Goal: Information Seeking & Learning: Compare options

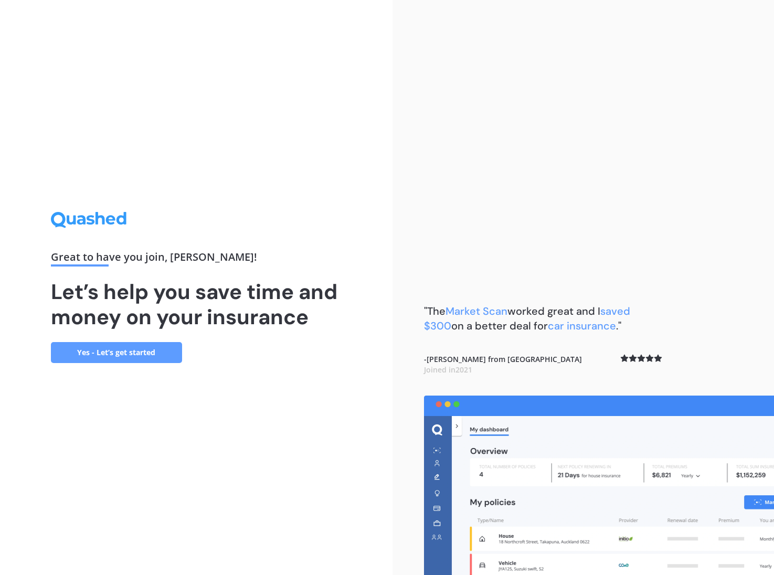
click at [152, 357] on link "Yes - Let’s get started" at bounding box center [116, 352] width 131 height 21
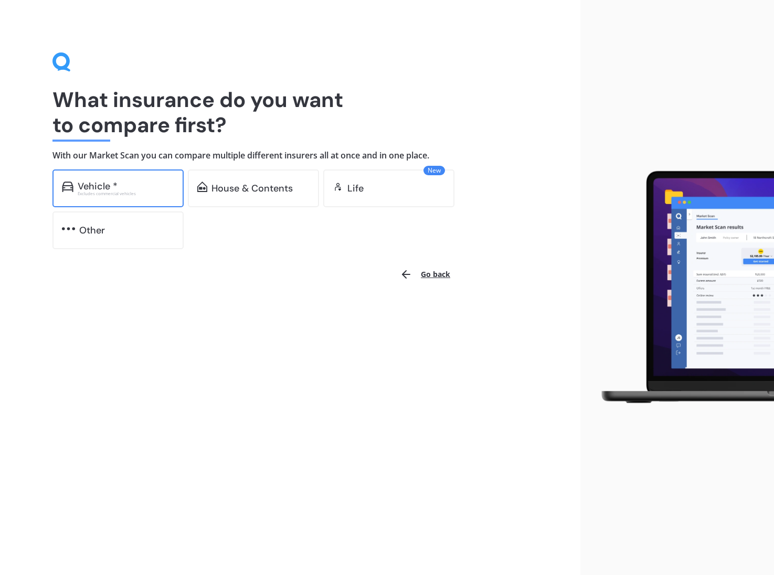
click at [143, 192] on div "Excludes commercial vehicles" at bounding box center [126, 193] width 97 height 4
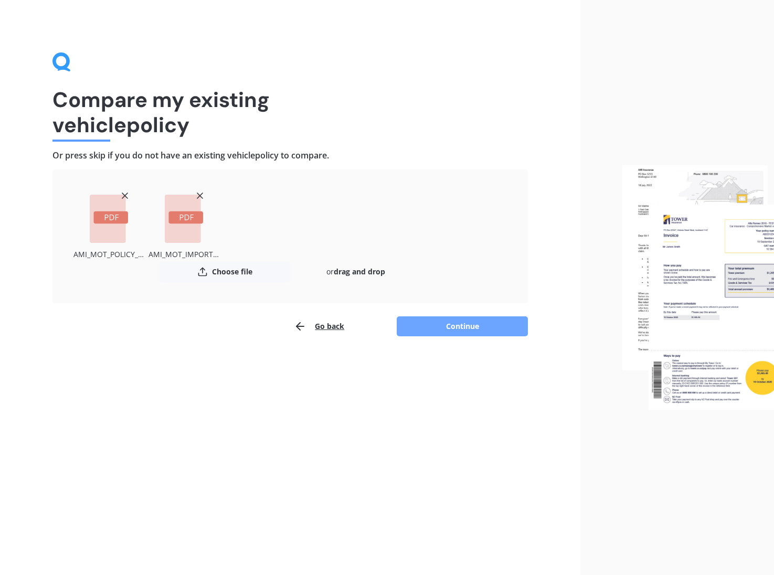
click at [455, 331] on button "Continue" at bounding box center [462, 326] width 131 height 20
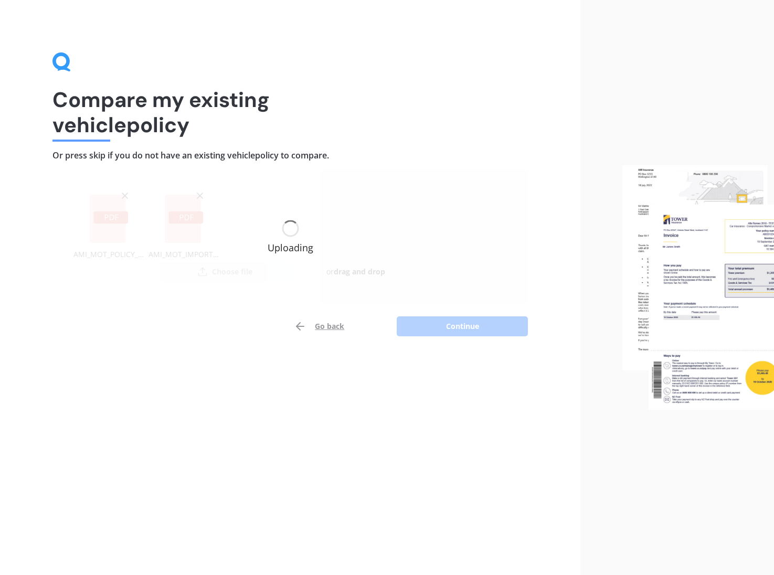
click at [185, 215] on div "Uploading" at bounding box center [289, 236] width 475 height 134
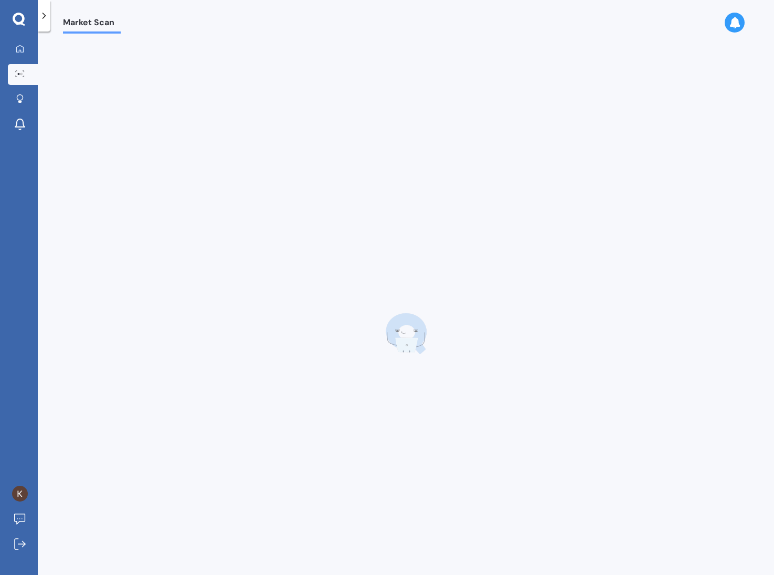
click at [114, 193] on div at bounding box center [406, 333] width 686 height 575
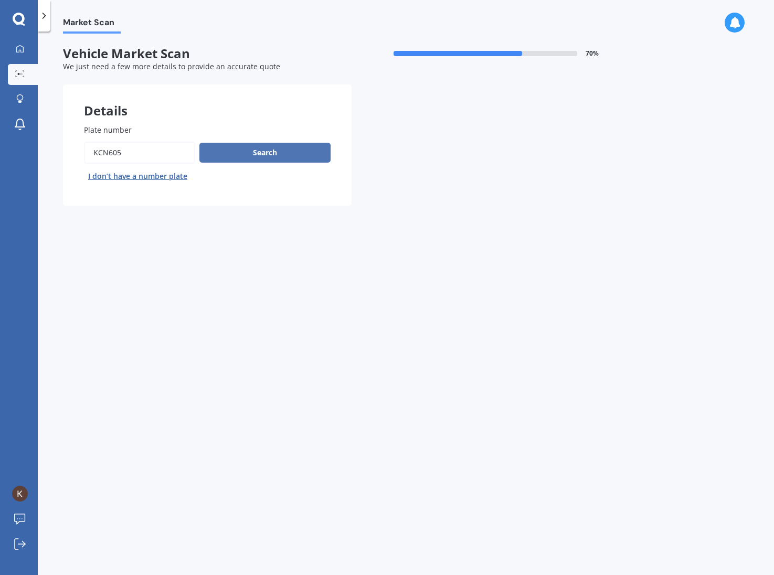
click at [270, 154] on button "Search" at bounding box center [264, 153] width 131 height 20
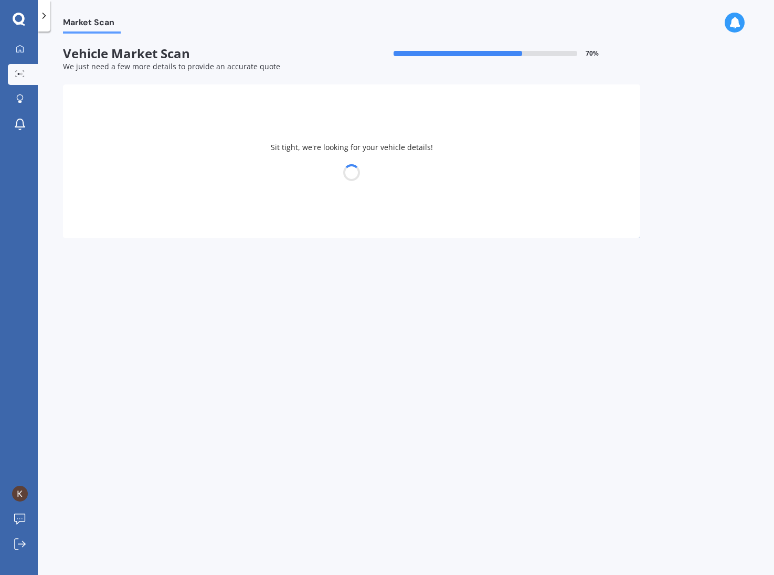
select select "TOYOTA"
select select "AURIS"
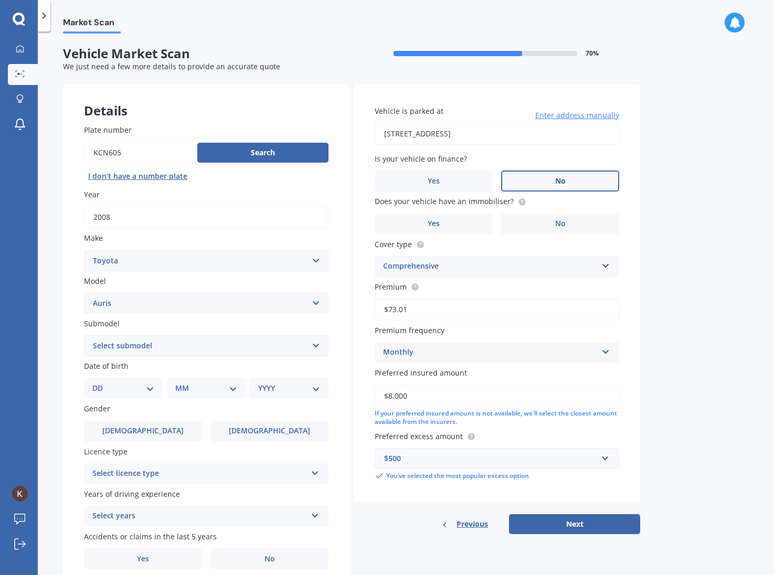
click at [548, 183] on label "No" at bounding box center [560, 180] width 118 height 21
click at [0, 0] on input "No" at bounding box center [0, 0] width 0 height 0
click at [453, 221] on label "Yes" at bounding box center [434, 224] width 118 height 21
click at [0, 0] on input "Yes" at bounding box center [0, 0] width 0 height 0
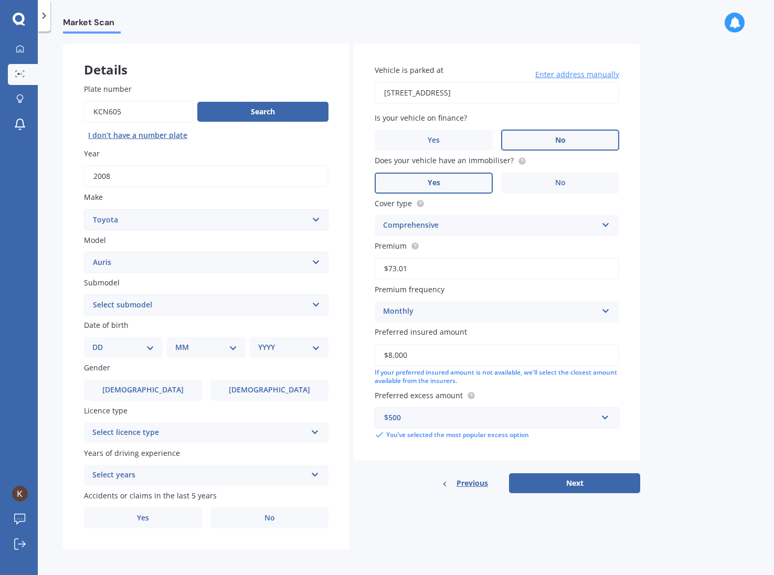
scroll to position [42, 0]
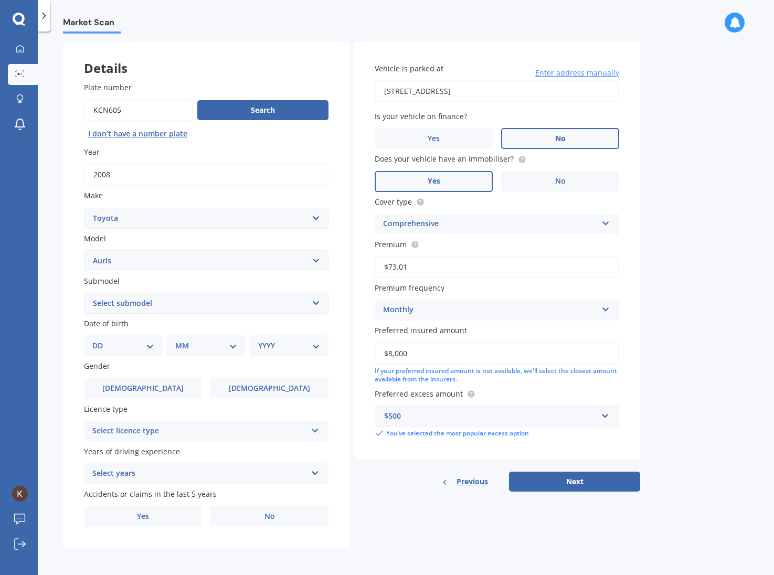
click at [169, 429] on div "Select licence type" at bounding box center [199, 431] width 214 height 13
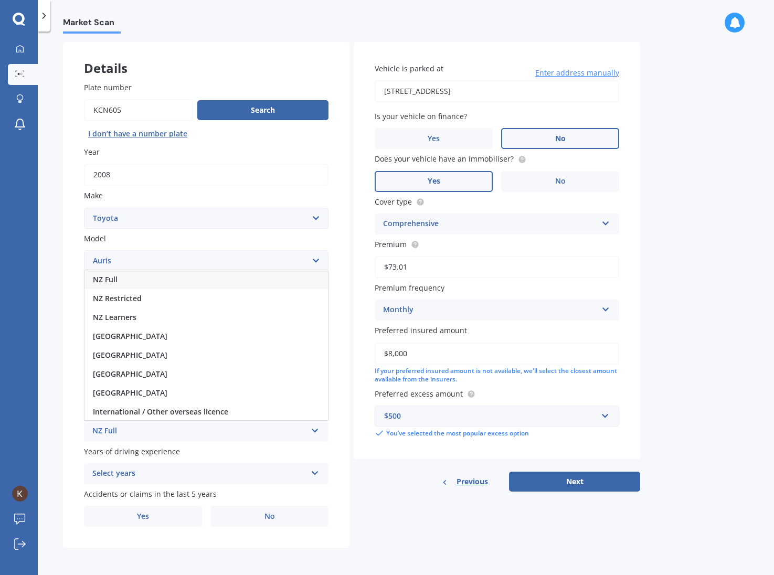
click at [146, 274] on div "NZ Full" at bounding box center [205, 279] width 243 height 19
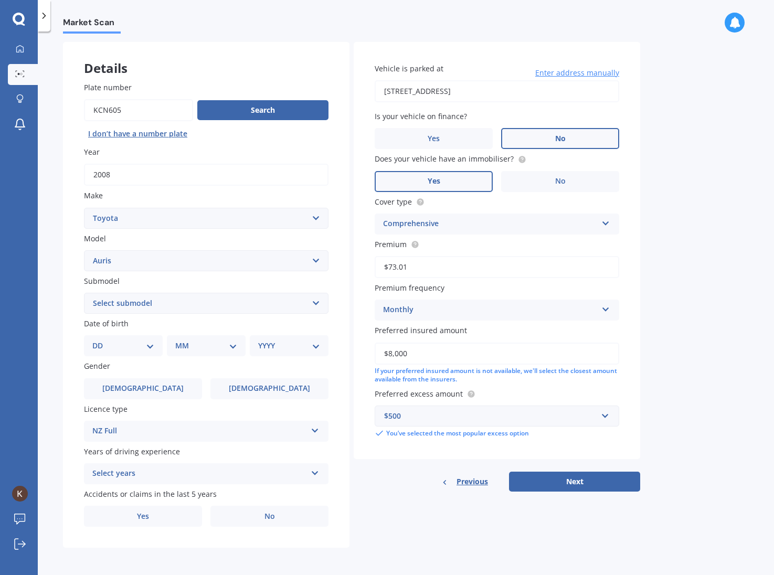
click at [126, 342] on select "DD 01 02 03 04 05 06 07 08 09 10 11 12 13 14 15 16 17 18 19 20 21 22 23 24 25 2…" at bounding box center [123, 346] width 62 height 12
select select "29"
click at [101, 340] on select "DD 01 02 03 04 05 06 07 08 09 10 11 12 13 14 15 16 17 18 19 20 21 22 23 24 25 2…" at bounding box center [123, 346] width 62 height 12
click at [209, 345] on select "MM 01 02 03 04 05 06 07 08 09 10 11 12" at bounding box center [208, 346] width 58 height 12
select select "04"
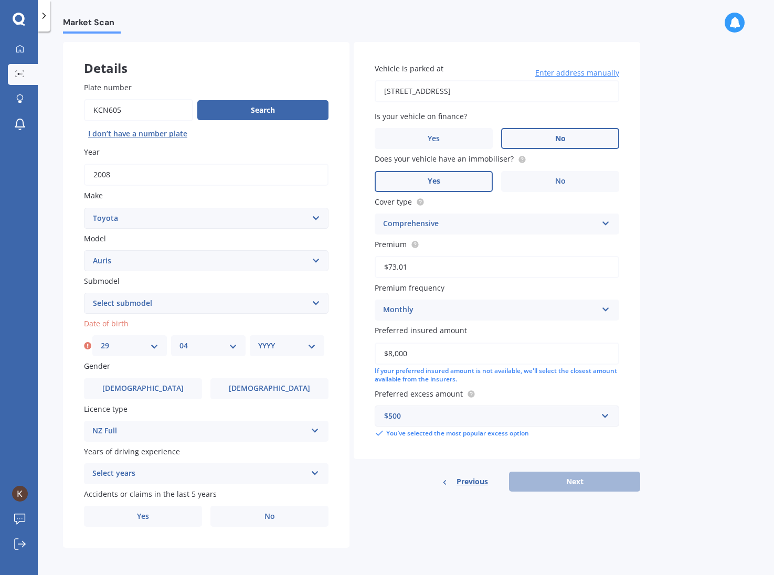
click at [179, 340] on select "MM 01 02 03 04 05 06 07 08 09 10 11 12" at bounding box center [208, 346] width 58 height 12
click at [280, 345] on select "YYYY 2025 2024 2023 2022 2021 2020 2019 2018 2017 2016 2015 2014 2013 2012 2011…" at bounding box center [287, 346] width 58 height 12
select select "1981"
click at [258, 340] on select "YYYY 2025 2024 2023 2022 2021 2020 2019 2018 2017 2016 2015 2014 2013 2012 2011…" at bounding box center [287, 346] width 58 height 12
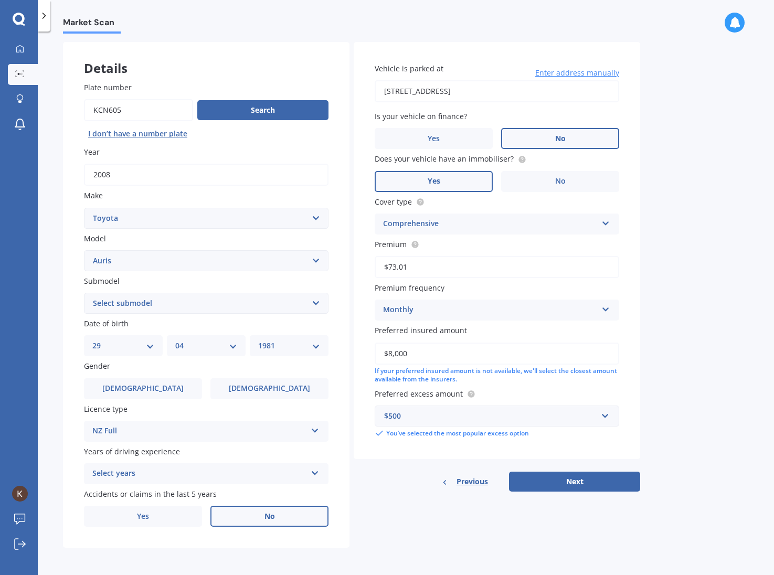
click at [278, 517] on label "No" at bounding box center [269, 516] width 118 height 21
click at [0, 0] on input "No" at bounding box center [0, 0] width 0 height 0
click at [281, 518] on label "No" at bounding box center [269, 516] width 118 height 21
click at [0, 0] on input "No" at bounding box center [0, 0] width 0 height 0
click at [569, 484] on button "Next" at bounding box center [574, 482] width 131 height 20
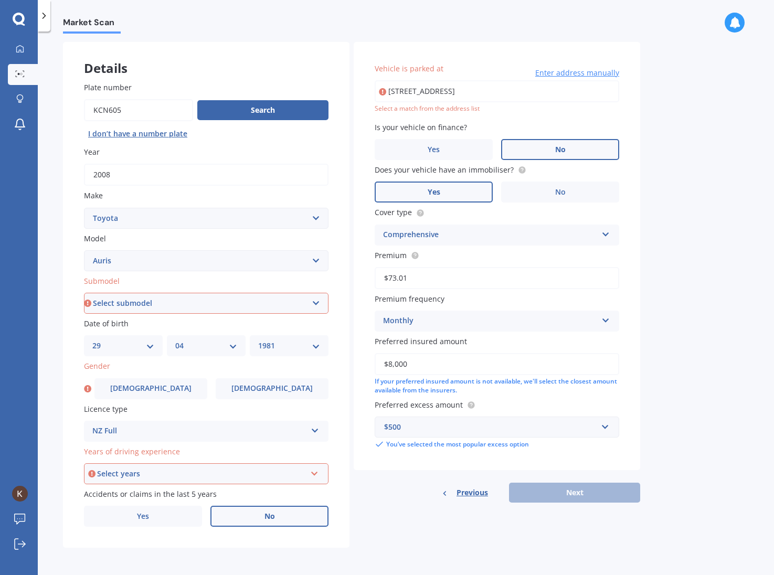
click at [463, 100] on input "40 TE WHARAU DRIVE GREENHITHE AUCKLAND 0632" at bounding box center [497, 91] width 244 height 22
type input "40 Te Wharau Drive, Greenhithe, Auckland 0632"
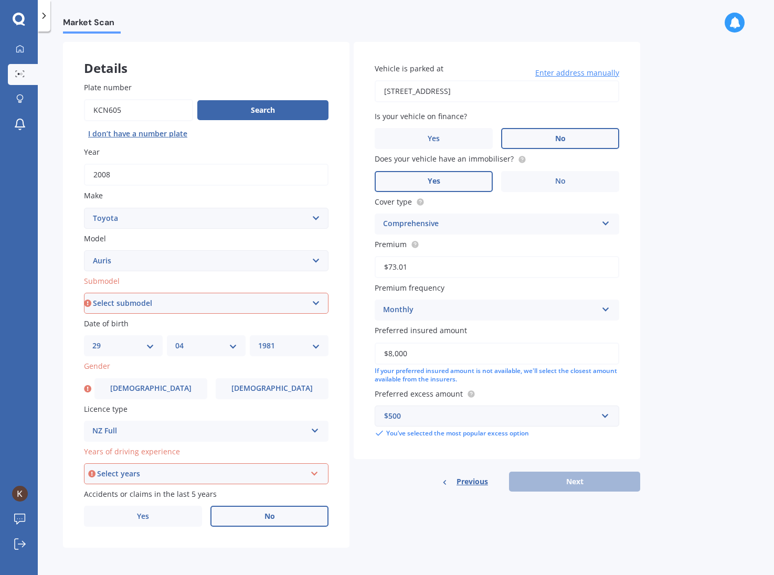
click at [168, 306] on select "Select submodel (All)" at bounding box center [206, 303] width 244 height 21
select select "(ALL)"
click at [84, 293] on select "Select submodel (All)" at bounding box center [206, 303] width 244 height 21
click at [265, 392] on span "Female" at bounding box center [271, 388] width 83 height 9
click at [0, 0] on input "Female" at bounding box center [0, 0] width 0 height 0
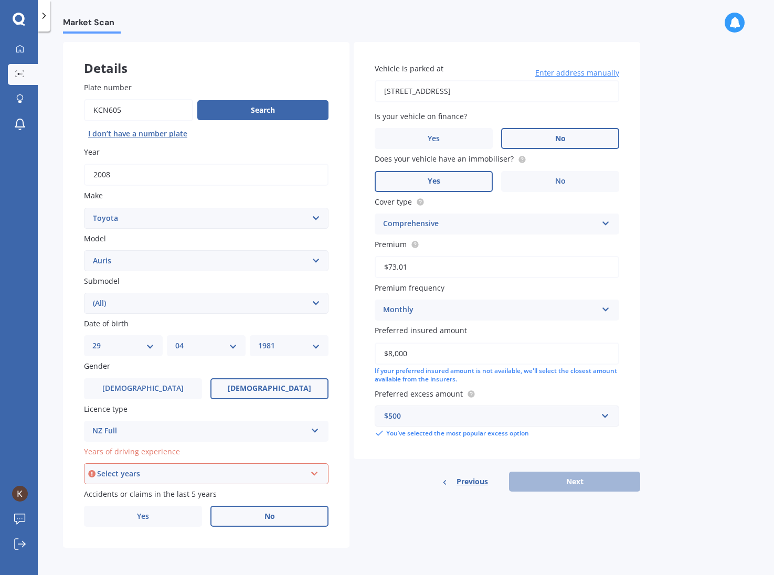
click at [173, 473] on div "Select years" at bounding box center [201, 474] width 209 height 12
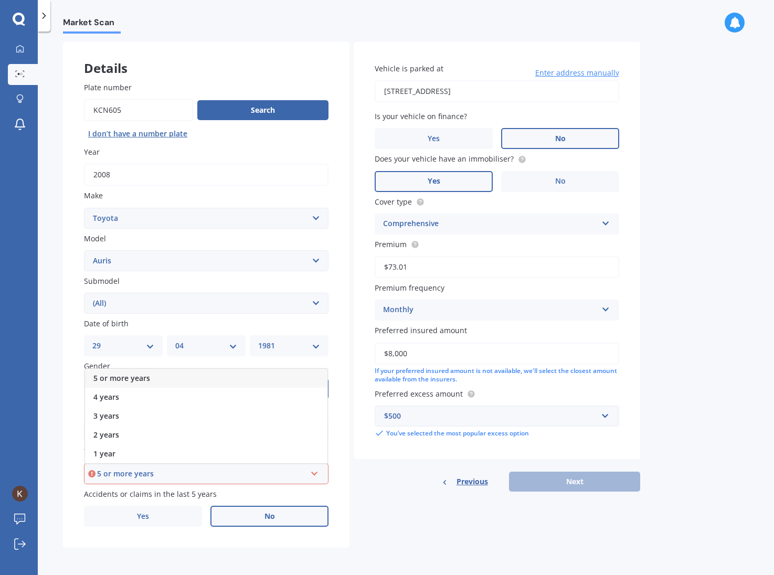
click at [150, 379] on div "5 or more years" at bounding box center [206, 378] width 242 height 19
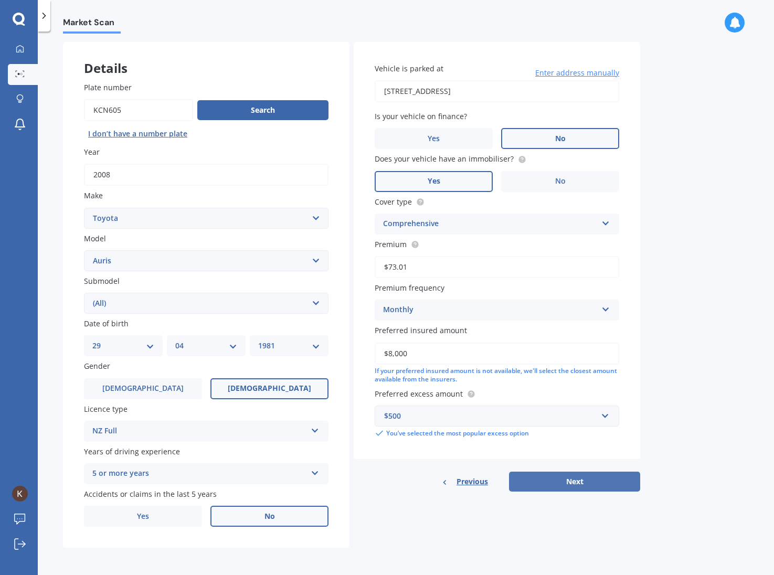
click at [593, 482] on button "Next" at bounding box center [574, 482] width 131 height 20
select select "29"
select select "04"
select select "1981"
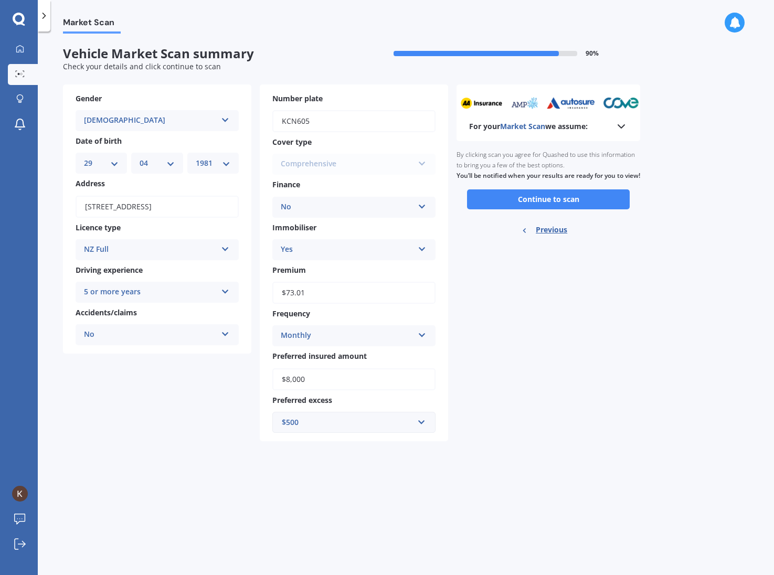
scroll to position [0, 0]
click at [560, 209] on button "Continue to scan" at bounding box center [548, 199] width 163 height 20
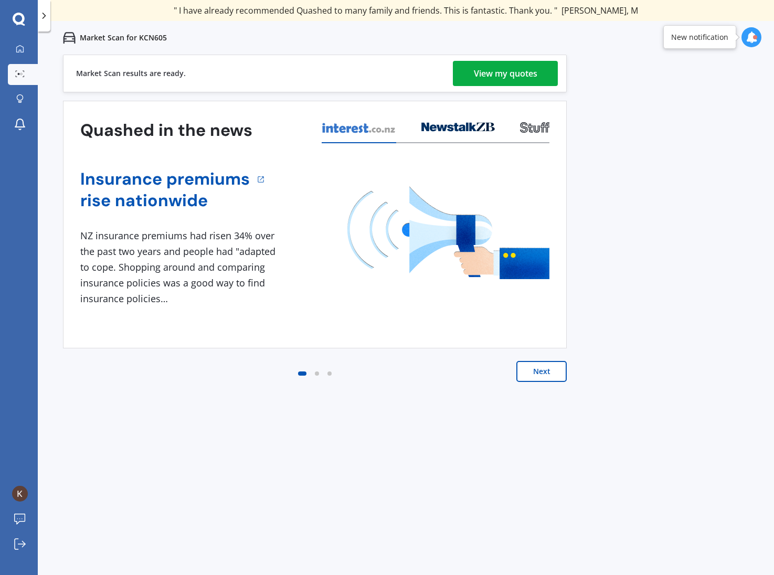
click at [515, 75] on div "View my quotes" at bounding box center [505, 73] width 63 height 25
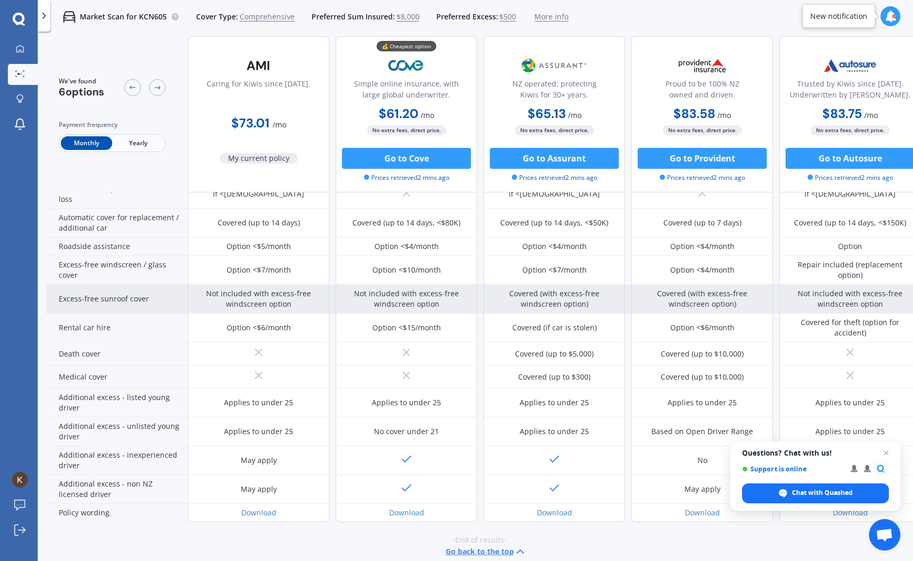
scroll to position [336, 0]
